Goal: Task Accomplishment & Management: Complete application form

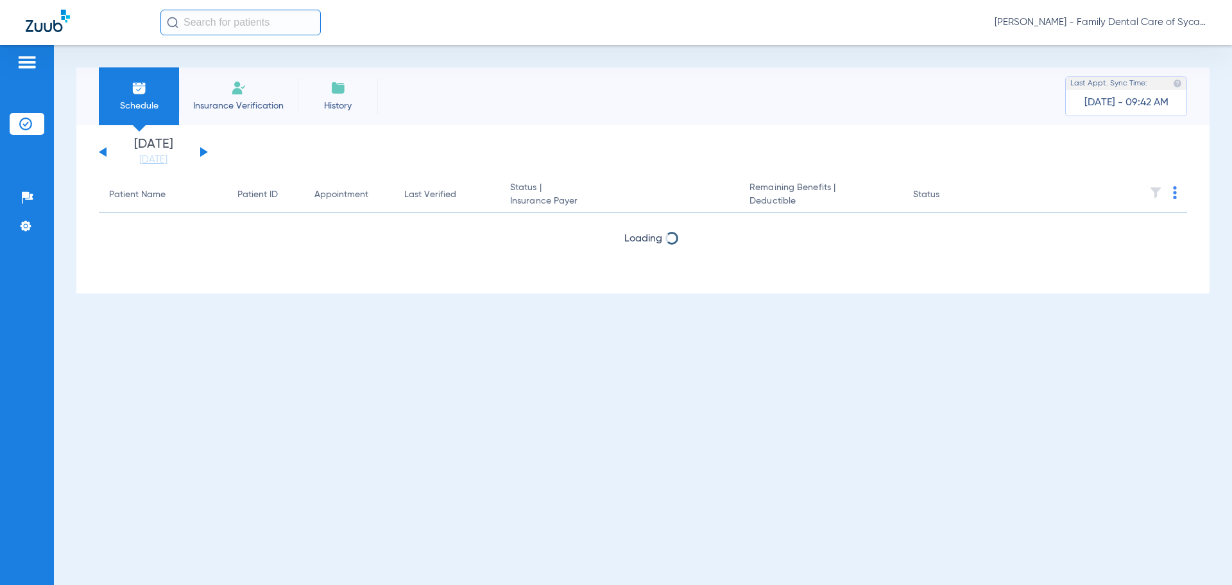
click at [238, 94] on img at bounding box center [238, 87] width 15 height 15
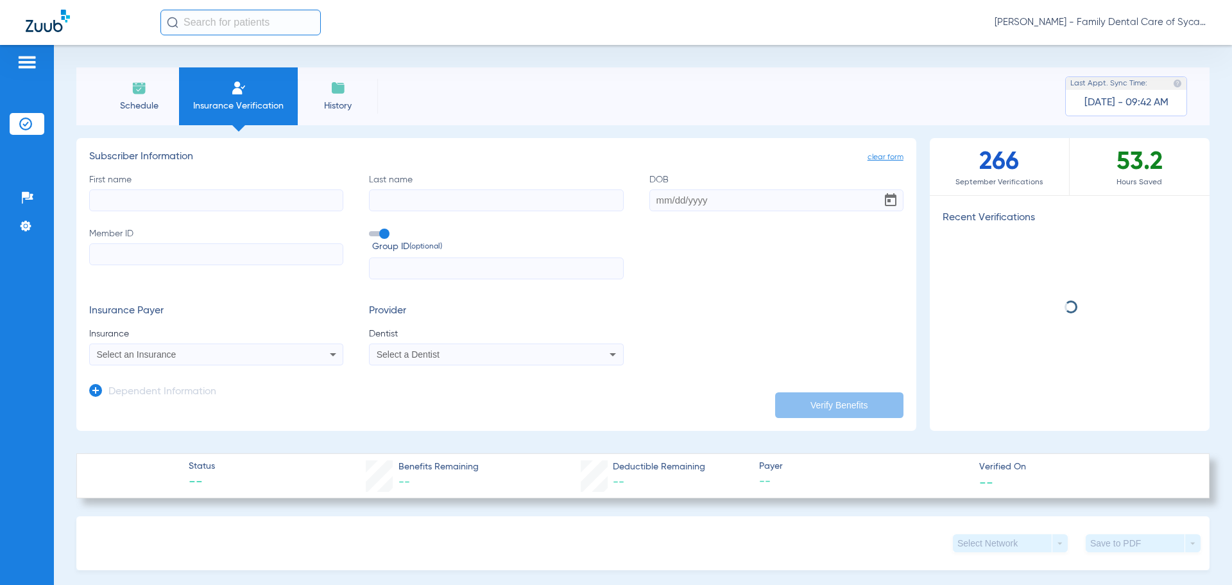
click at [225, 209] on input "First name" at bounding box center [216, 200] width 254 height 22
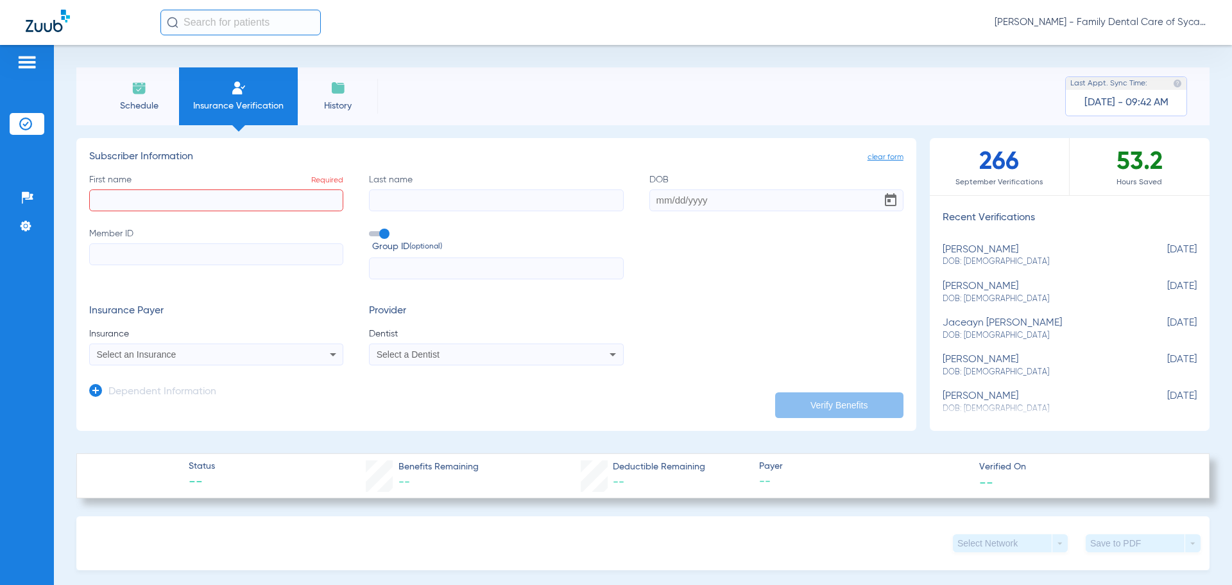
click at [200, 195] on input "First name Required" at bounding box center [216, 200] width 254 height 22
type input "jaceayn"
click at [496, 203] on input "Last name" at bounding box center [496, 200] width 254 height 22
type input "[PERSON_NAME]"
click at [650, 199] on input "DOB" at bounding box center [777, 200] width 254 height 22
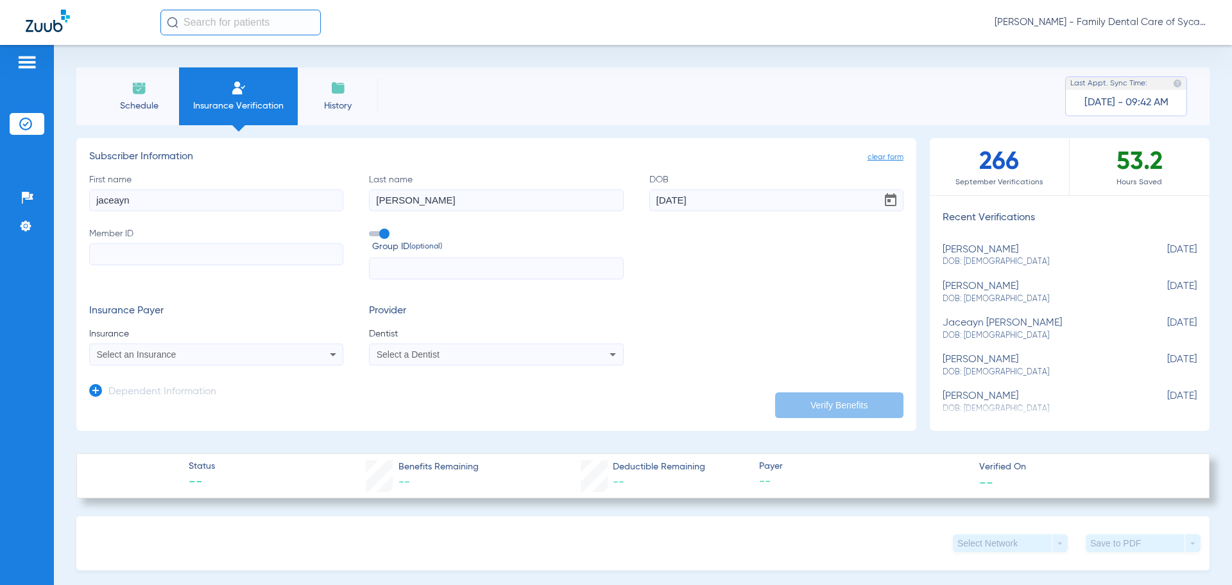
type input "[DATE]"
click at [204, 263] on input "Member ID" at bounding box center [216, 254] width 254 height 22
paste input "w272176052"
type input "w272176052"
click at [455, 359] on div "Select a Dentist" at bounding box center [496, 354] width 253 height 15
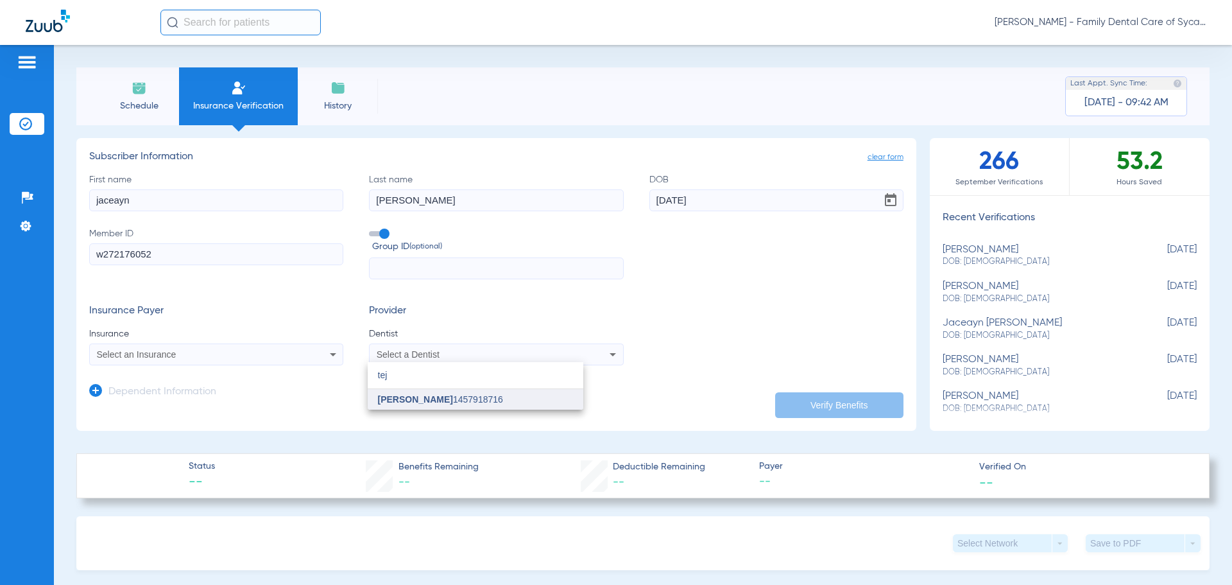
type input "tej"
click at [445, 397] on span "[PERSON_NAME]" at bounding box center [415, 399] width 75 height 10
click at [319, 354] on div "Select an Insurance" at bounding box center [216, 354] width 253 height 15
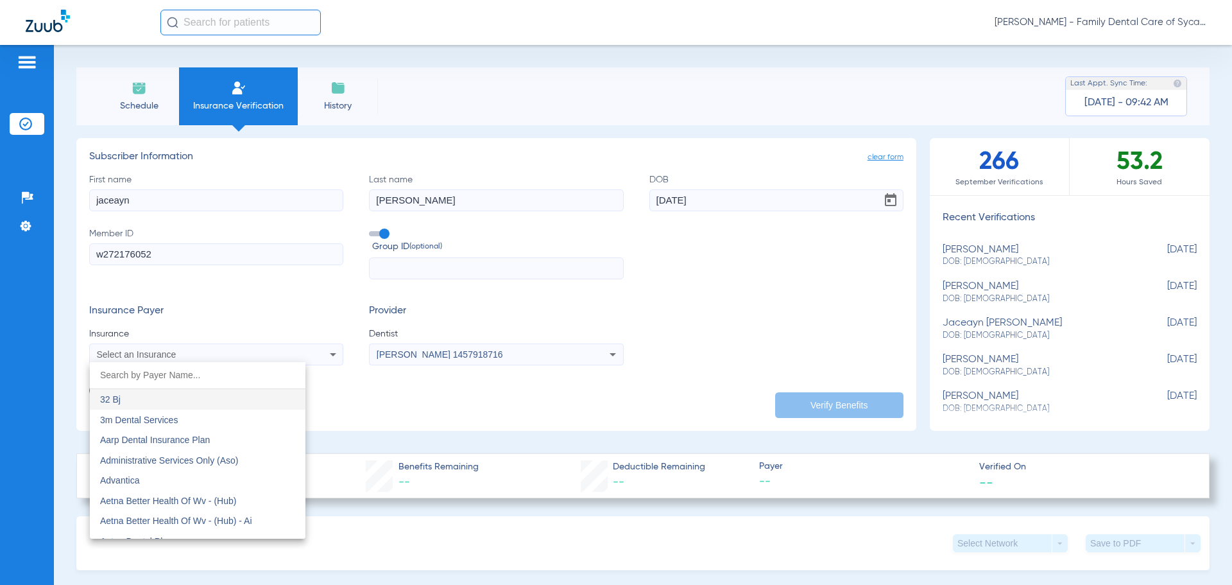
click at [181, 379] on input "dropdown search" at bounding box center [198, 375] width 216 height 26
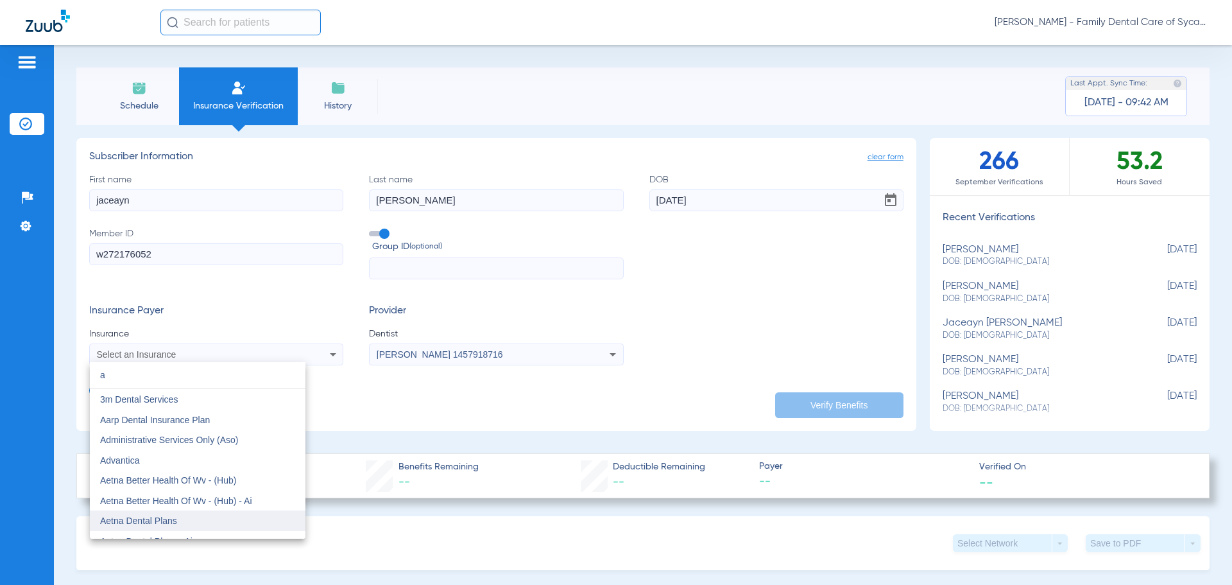
type input "a"
click at [173, 520] on span "Aetna Dental Plans" at bounding box center [138, 520] width 77 height 10
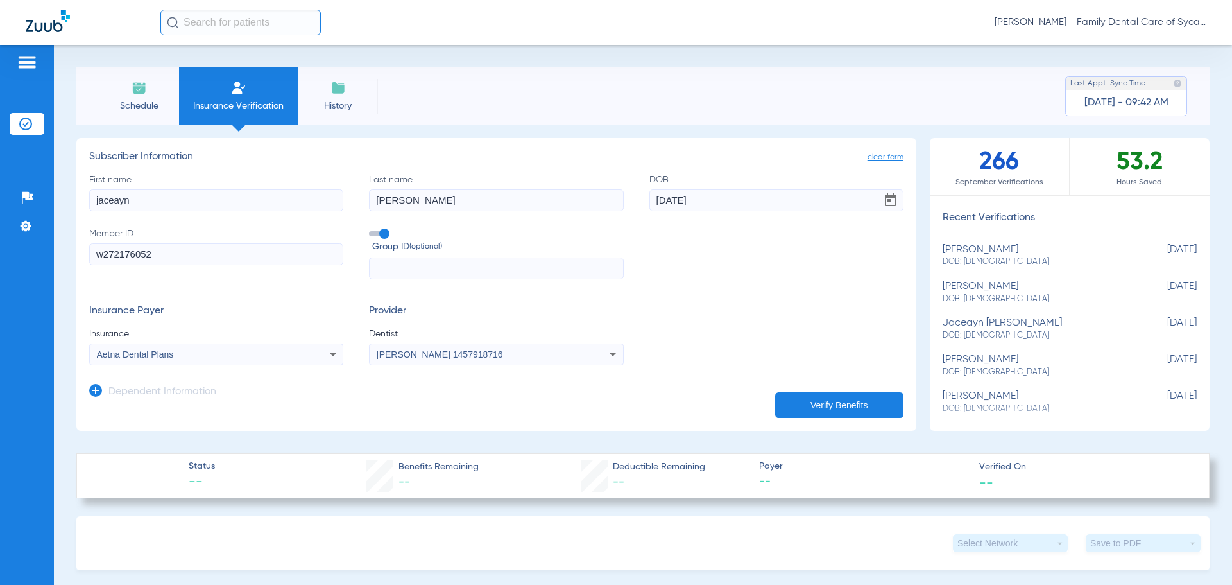
click at [841, 402] on button "Verify Benefits" at bounding box center [839, 405] width 128 height 26
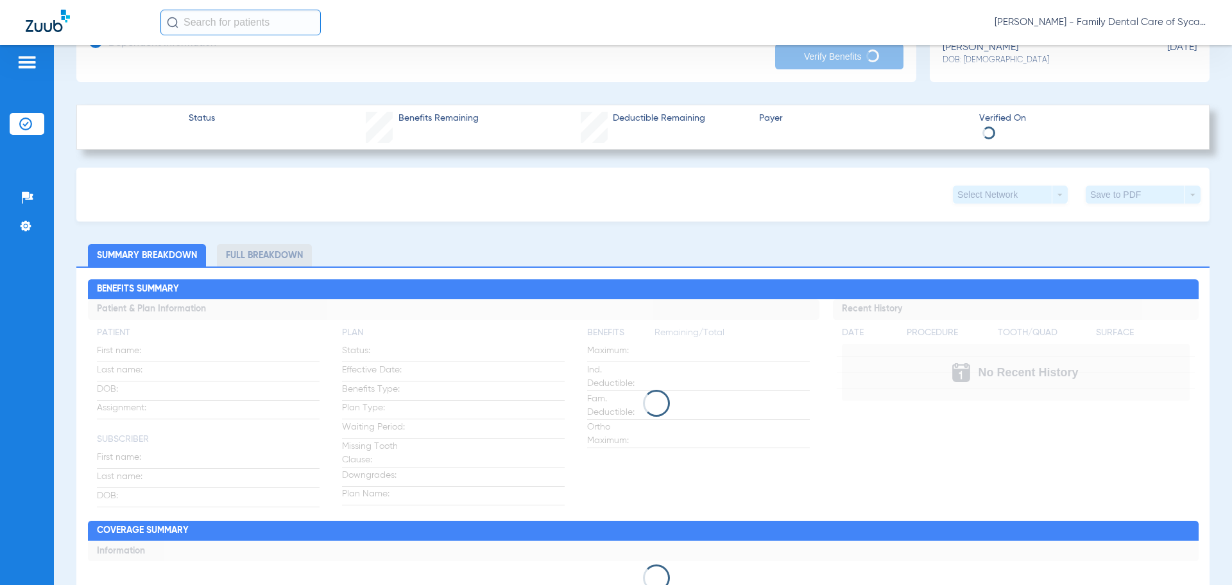
scroll to position [257, 0]
